Goal: Information Seeking & Learning: Find specific fact

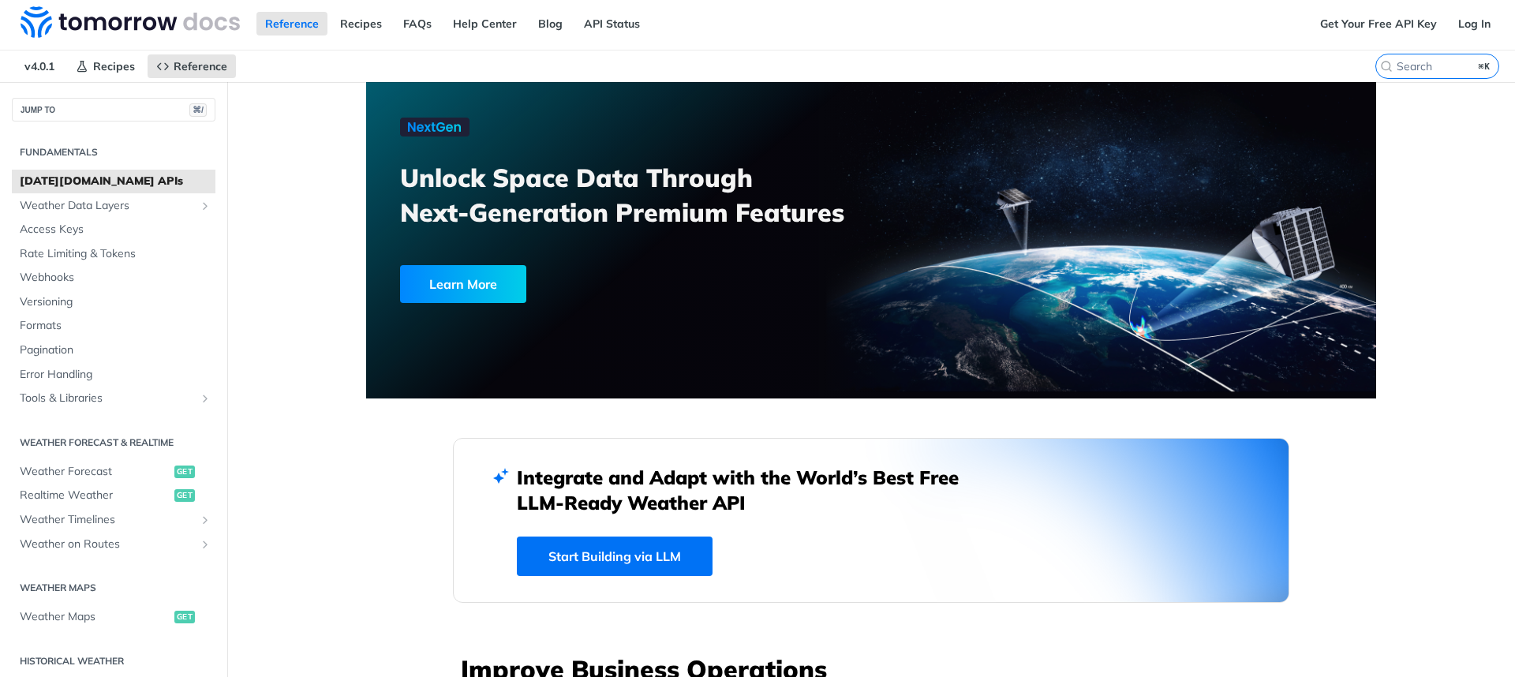
scroll to position [3, 0]
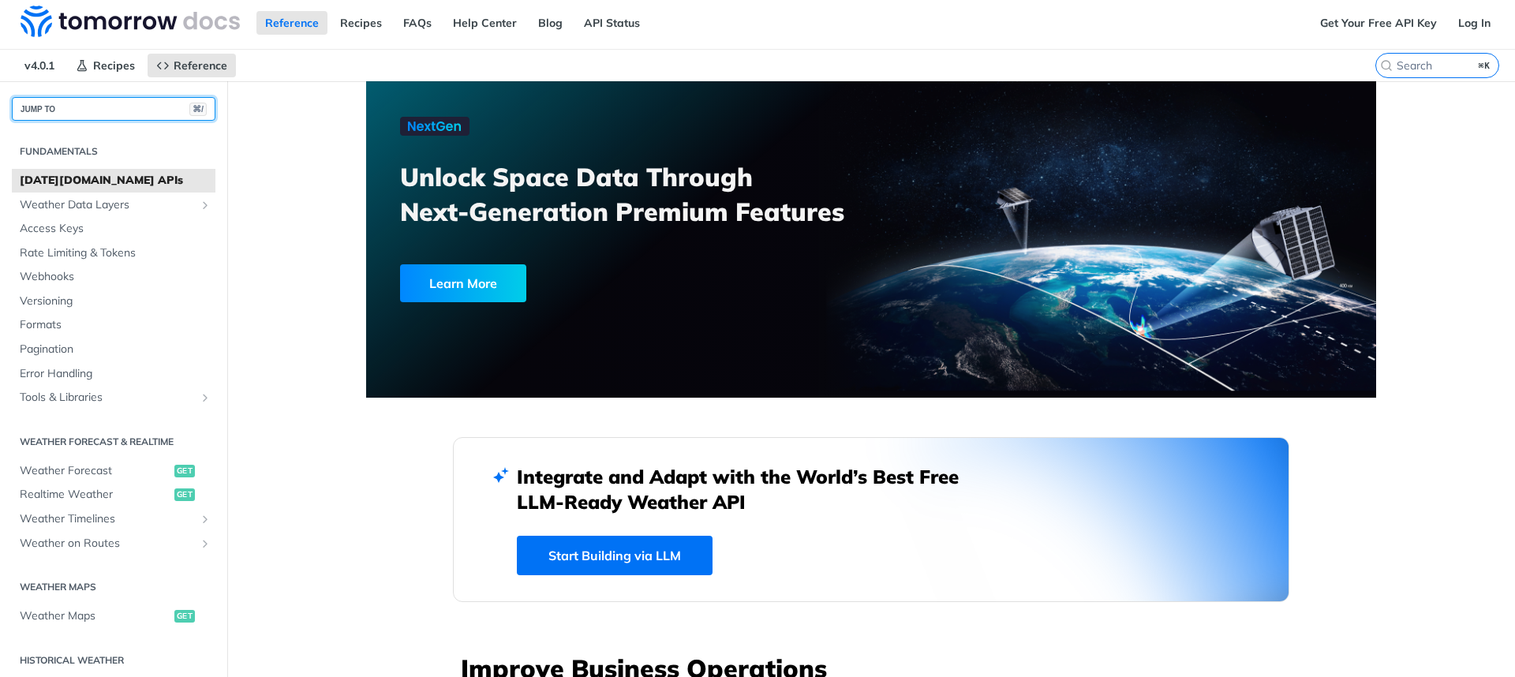
click at [125, 108] on button "JUMP TO ⌘/" at bounding box center [114, 109] width 204 height 24
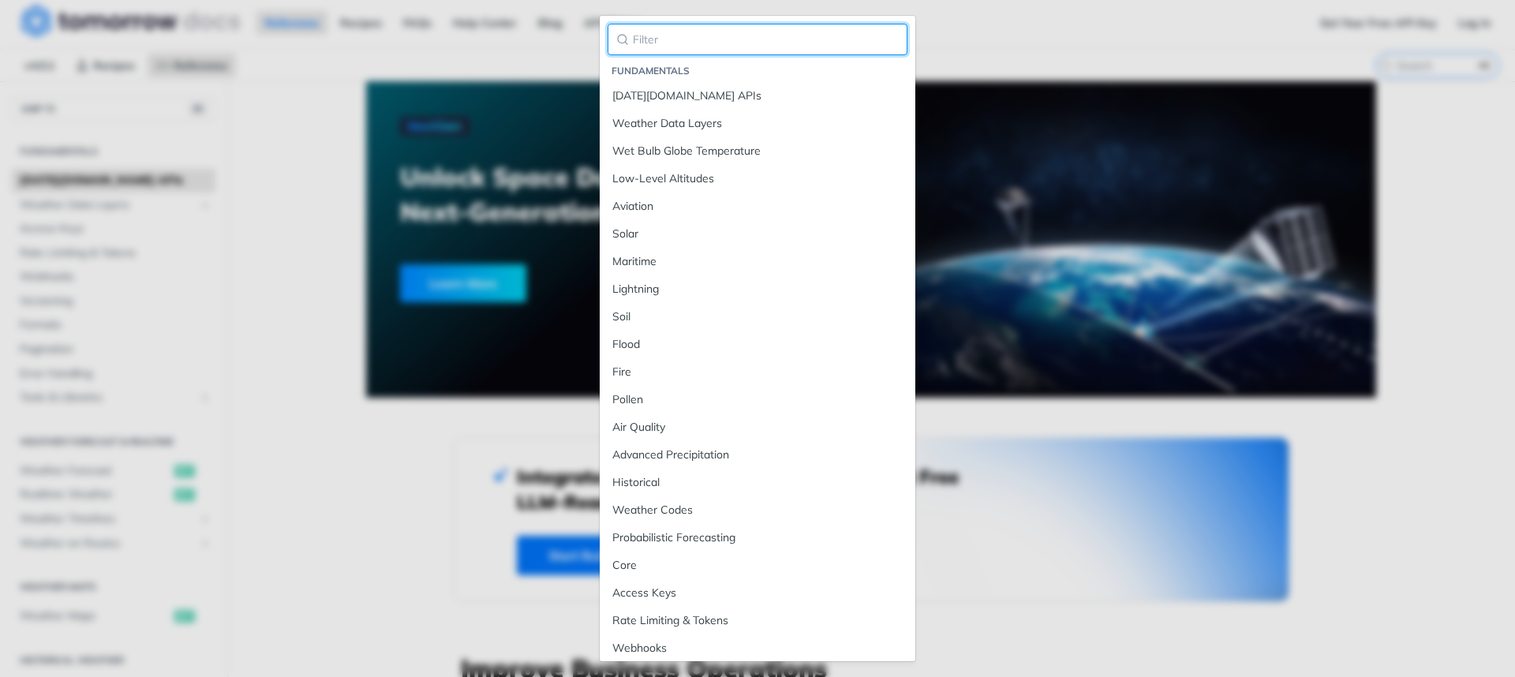
paste input "weather_code"
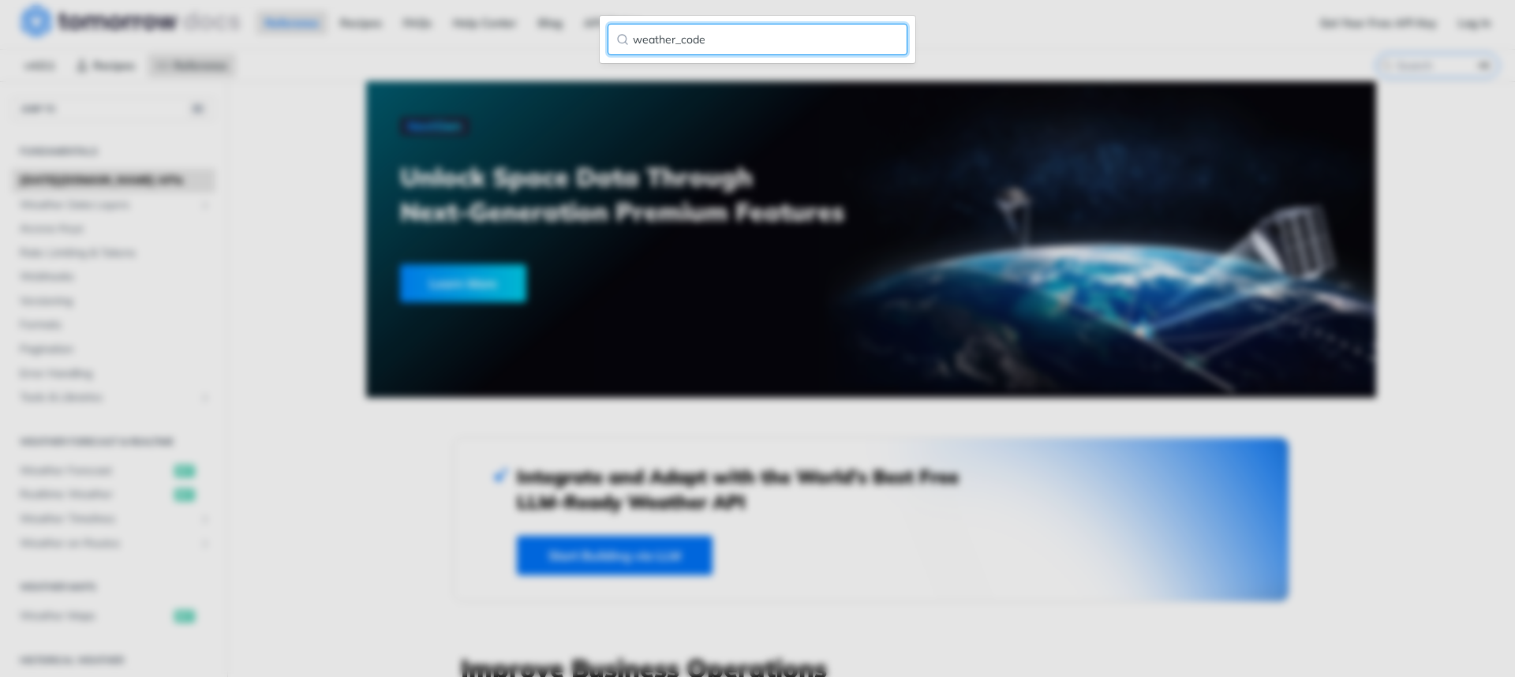
type input "weather_code"
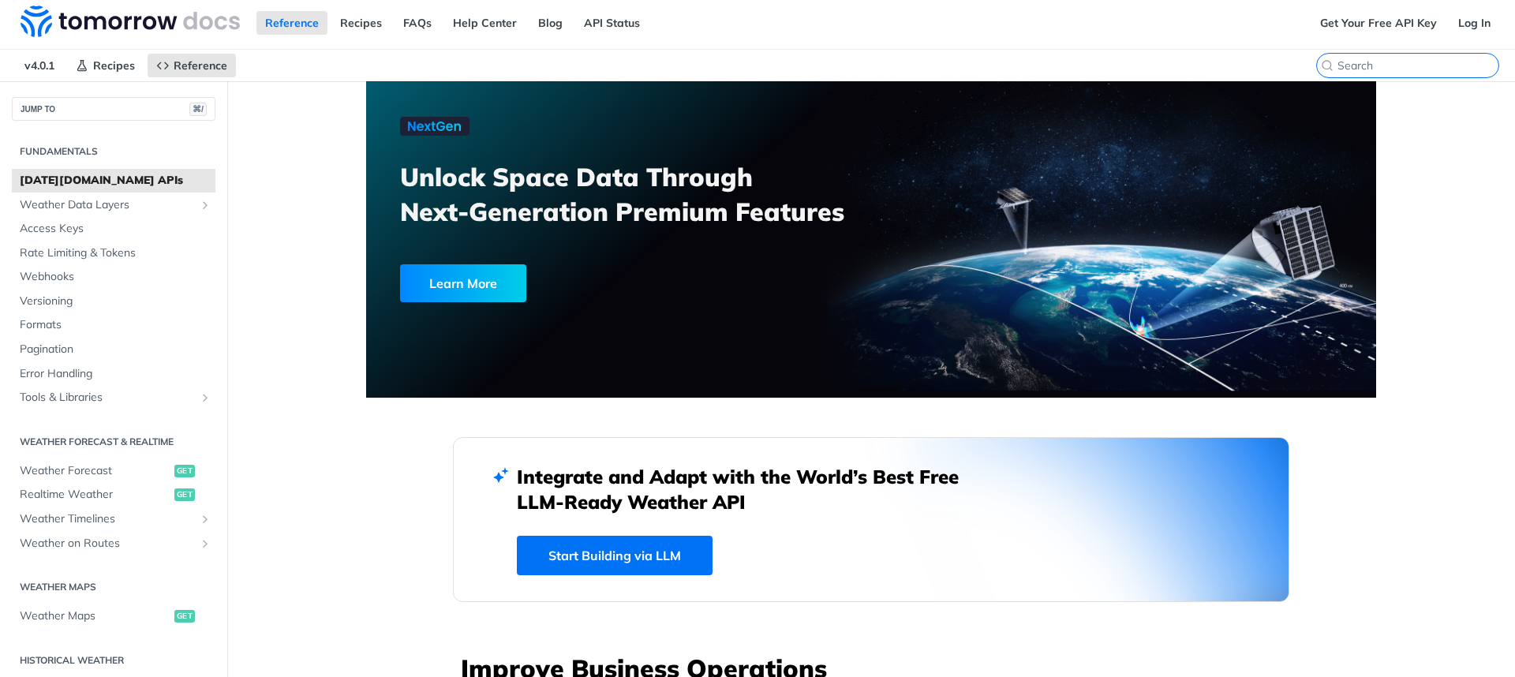
click at [1444, 68] on input "⌘K" at bounding box center [1418, 65] width 161 height 14
paste input "weather_code"
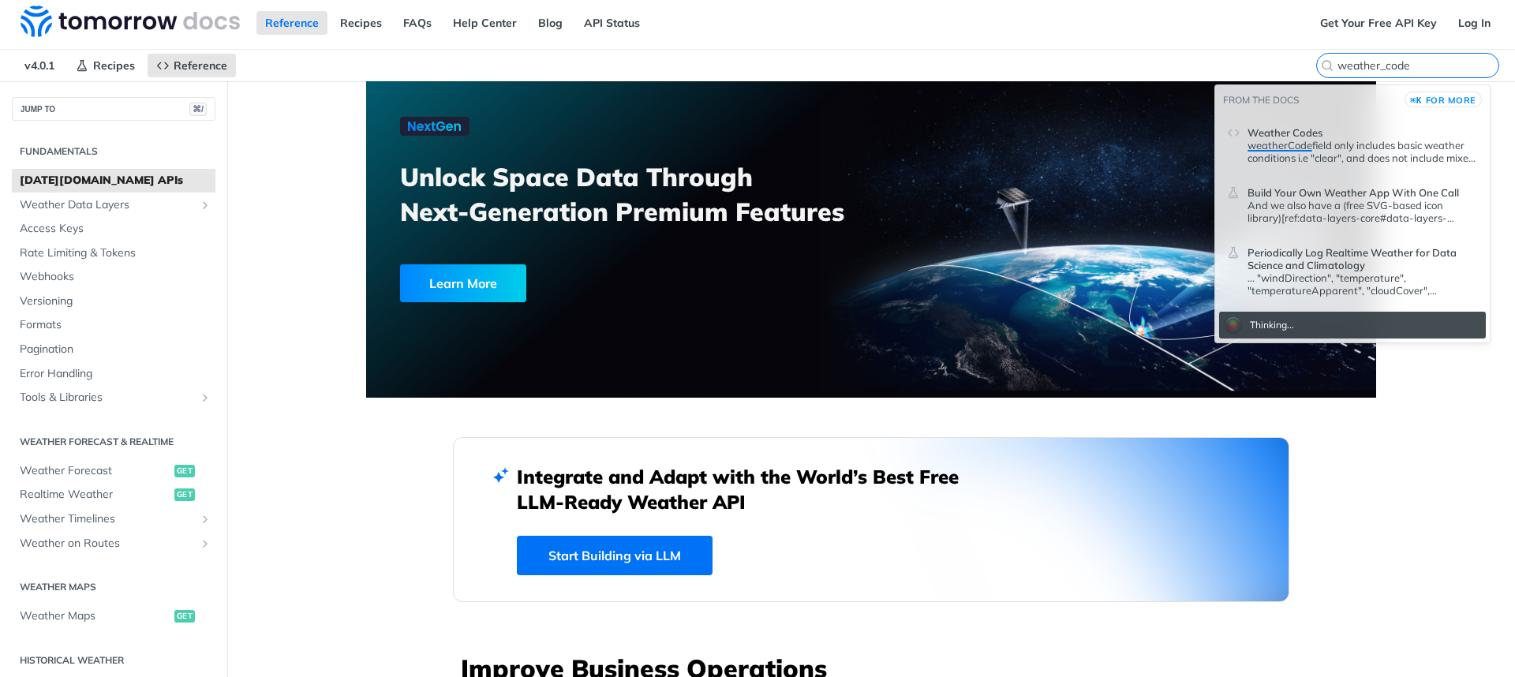
type input "weather_code"
click at [1403, 129] on header "Weather Codes" at bounding box center [1363, 129] width 230 height 19
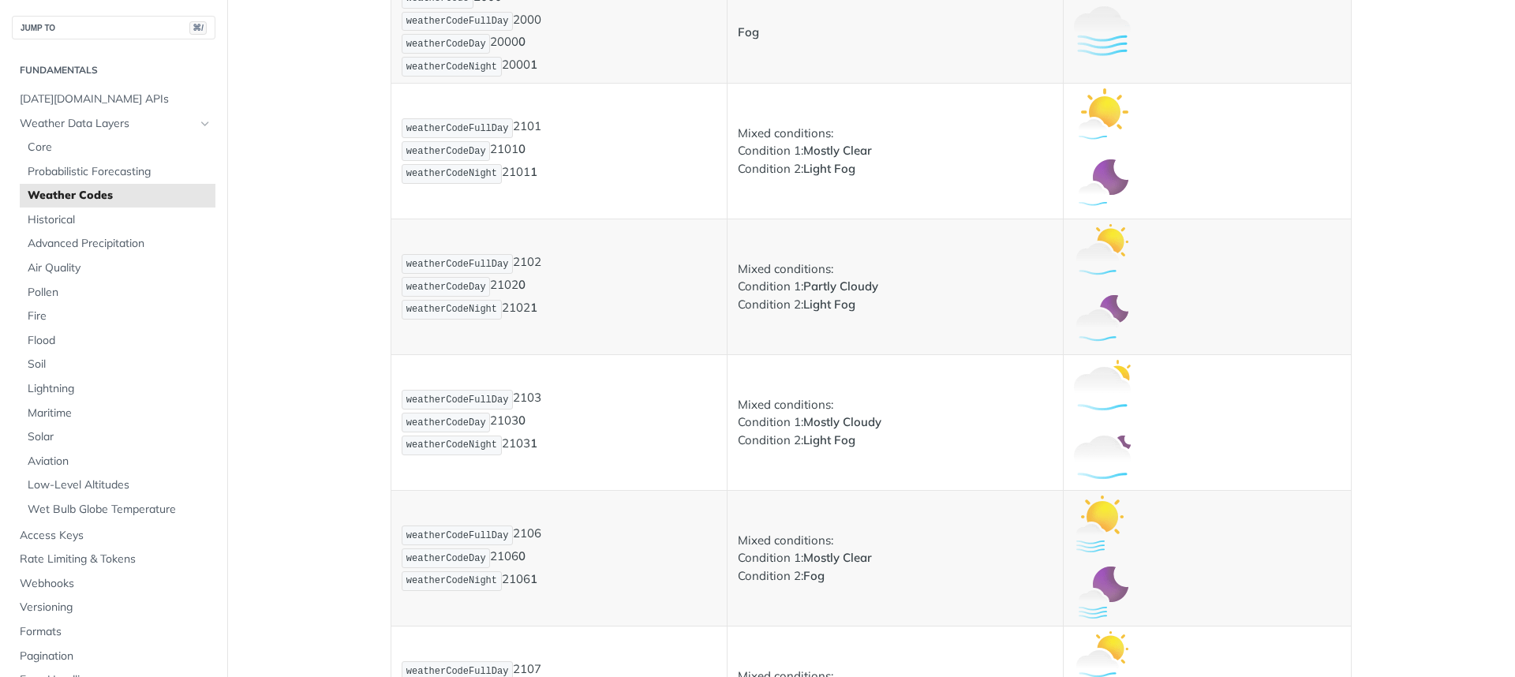
scroll to position [1119, 0]
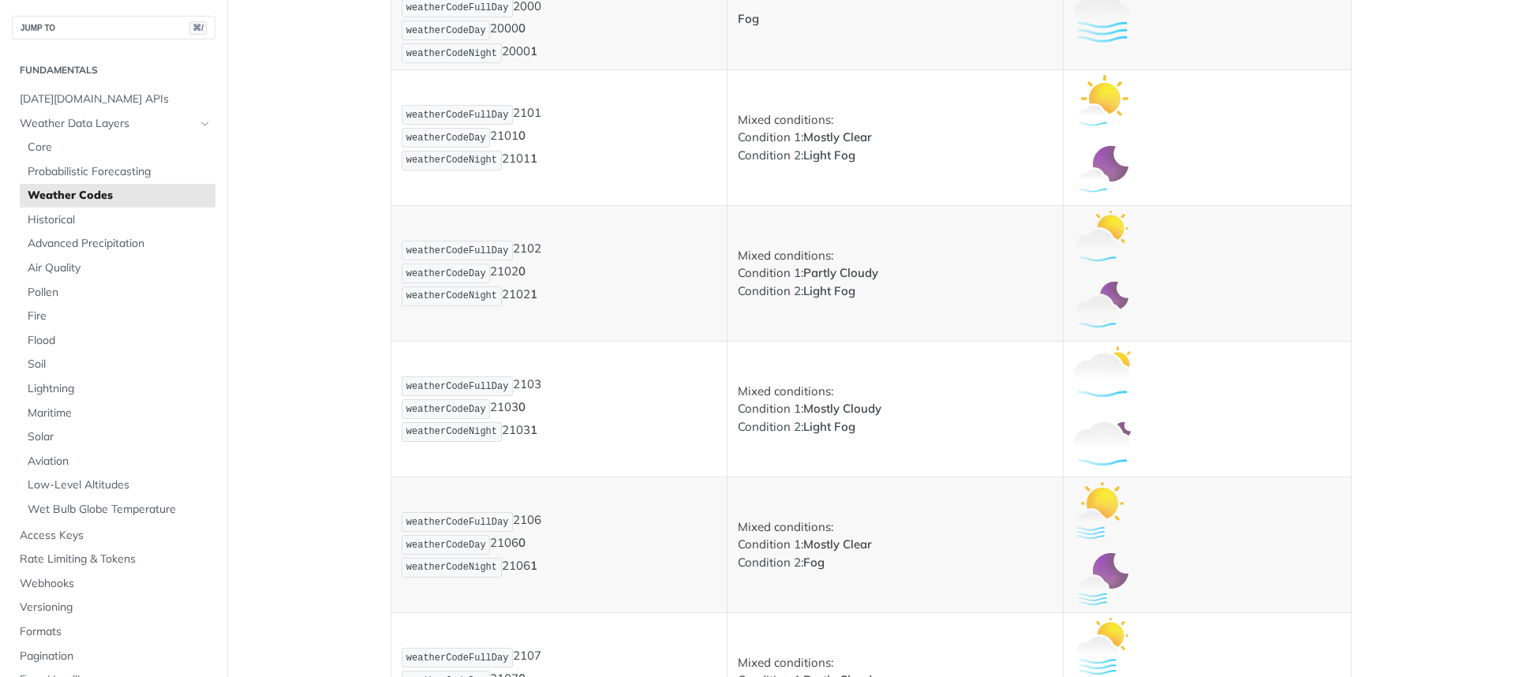
click at [526, 206] on td "weatherCodeFullDay 2101 weatherCodeDay 2101 0 weatherCodeNight 2101 1" at bounding box center [559, 138] width 336 height 136
drag, startPoint x: 528, startPoint y: 354, endPoint x: 793, endPoint y: 365, distance: 265.4
click at [793, 206] on tr "weatherCodeFullDay 2101 weatherCodeDay 2101 0 weatherCodeNight 2101 1 Mixed con…" at bounding box center [871, 138] width 960 height 136
drag, startPoint x: 793, startPoint y: 365, endPoint x: 578, endPoint y: 369, distance: 214.7
click at [578, 206] on tr "weatherCodeFullDay 2101 weatherCodeDay 2101 0 weatherCodeNight 2101 1 Mixed con…" at bounding box center [871, 138] width 960 height 136
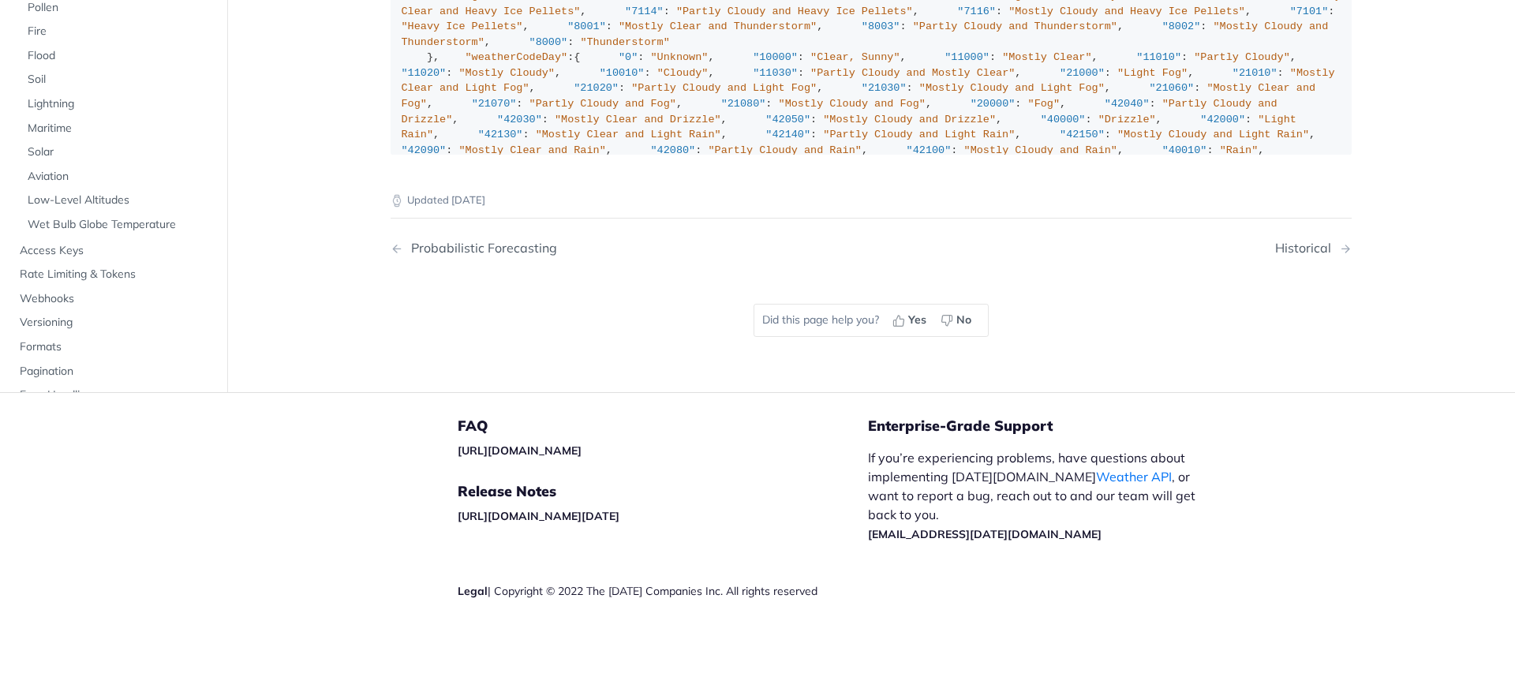
scroll to position [10940, 0]
drag, startPoint x: 854, startPoint y: 439, endPoint x: 798, endPoint y: 424, distance: 58.0
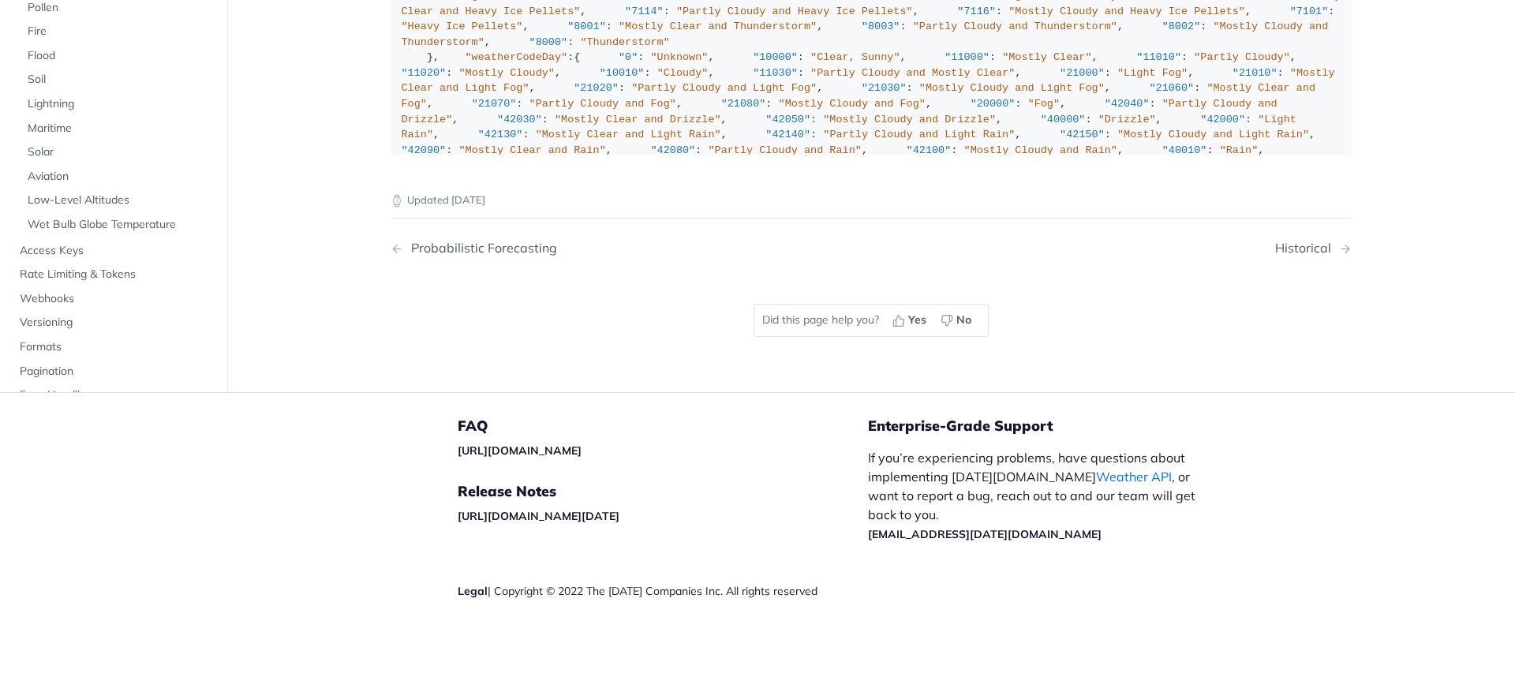
drag, startPoint x: 813, startPoint y: 543, endPoint x: 901, endPoint y: 542, distance: 88.4
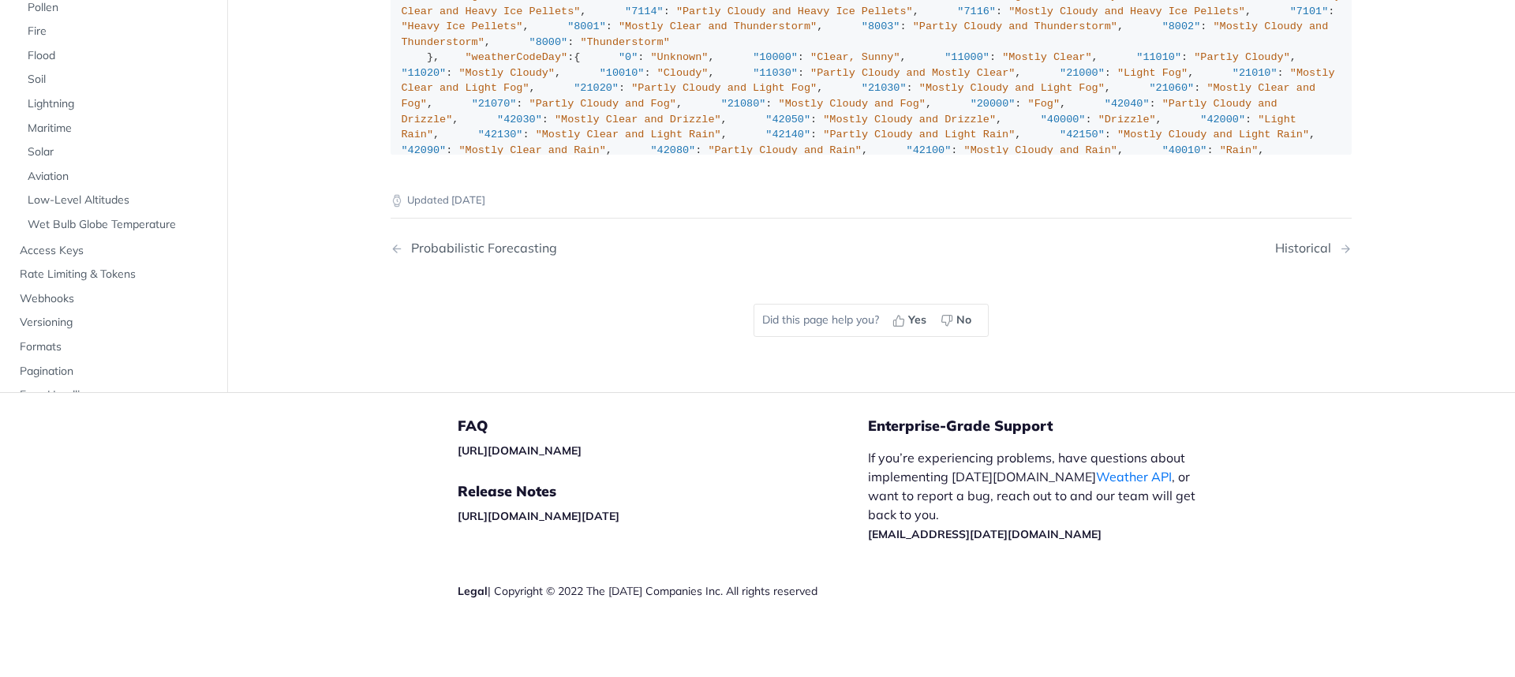
drag, startPoint x: 914, startPoint y: 538, endPoint x: 796, endPoint y: 526, distance: 119.0
drag, startPoint x: 795, startPoint y: 526, endPoint x: 648, endPoint y: 535, distance: 147.1
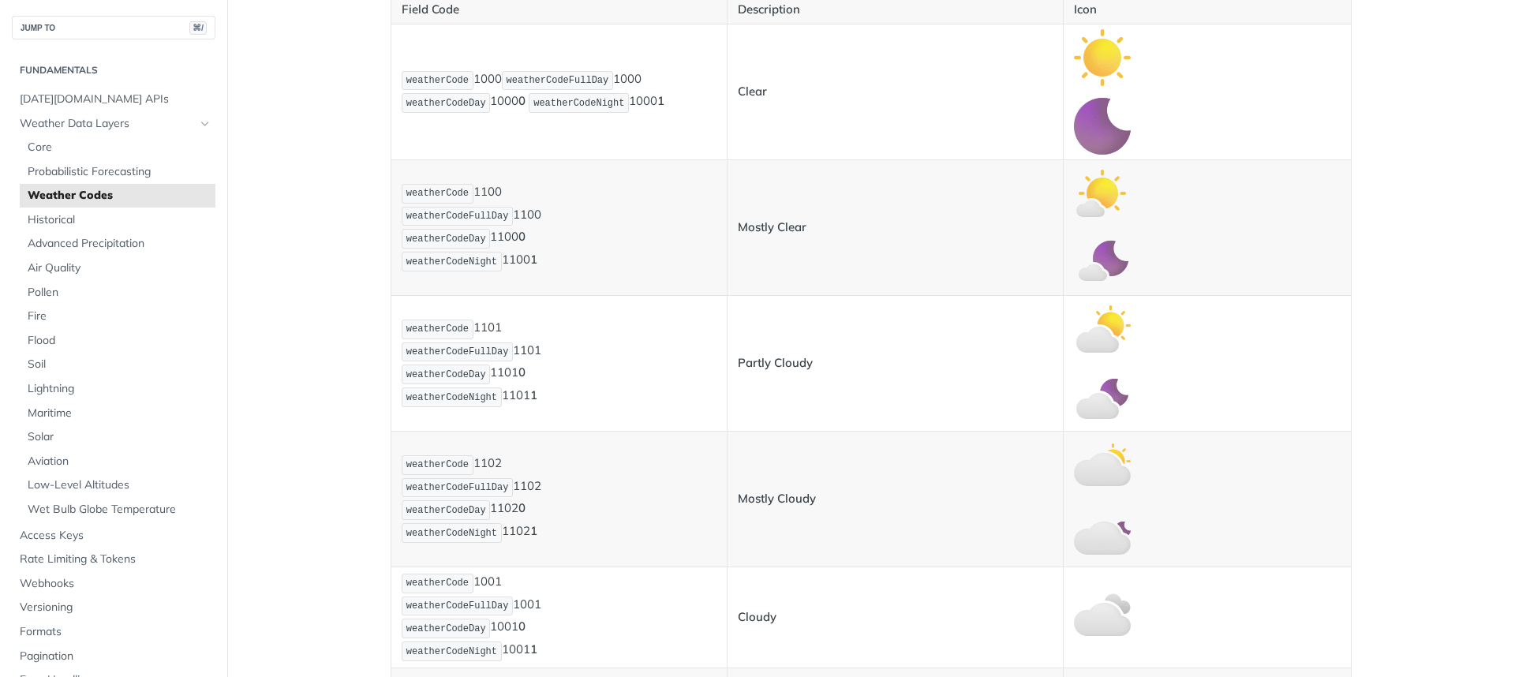
scroll to position [0, 0]
